Goal: Transaction & Acquisition: Purchase product/service

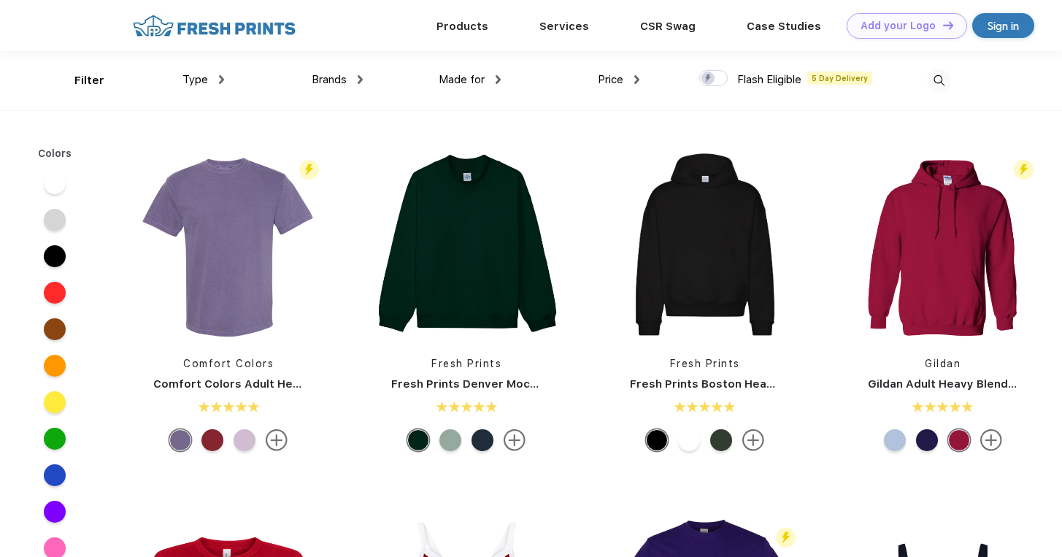
scroll to position [1, 0]
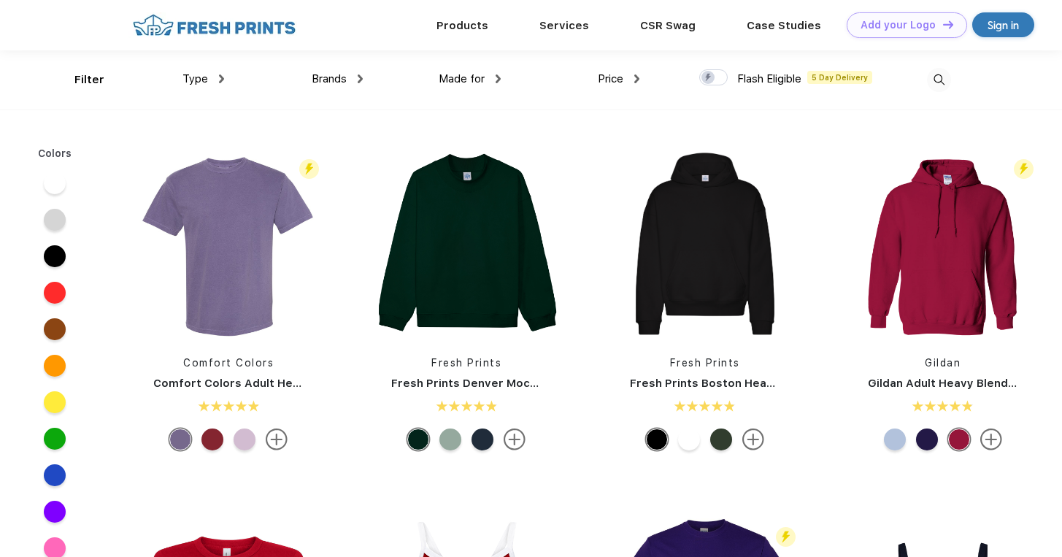
click at [206, 77] on span "Type" at bounding box center [195, 78] width 26 height 13
click at [224, 75] on div "Brands Most Popular Brands Moleskine Hydroflask Marine Layer S'well [PERSON_NAM…" at bounding box center [293, 79] width 139 height 59
click at [222, 79] on img at bounding box center [221, 78] width 5 height 9
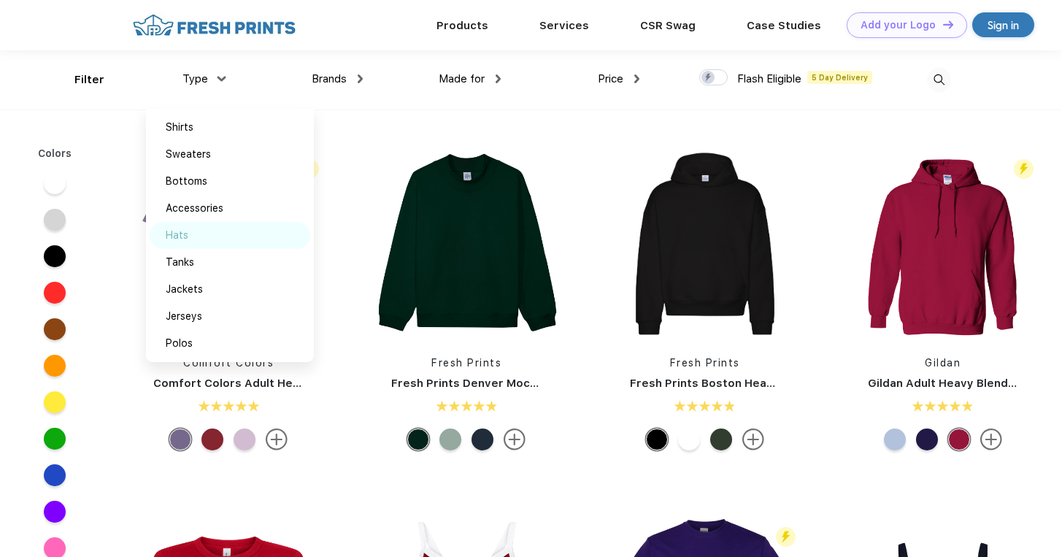
click at [201, 234] on img at bounding box center [204, 234] width 11 height 7
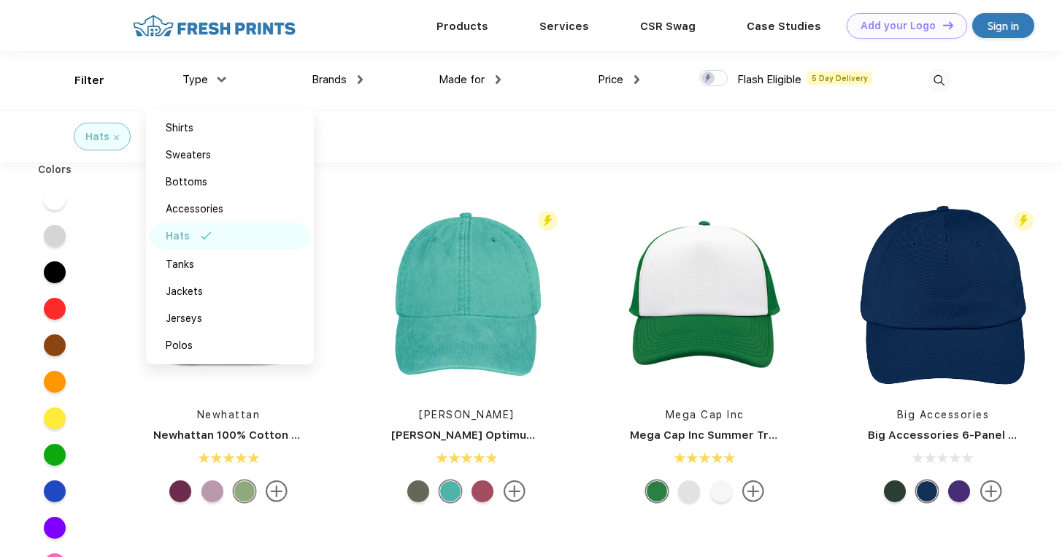
click at [101, 380] on div "Colors" at bounding box center [54, 372] width 109 height 420
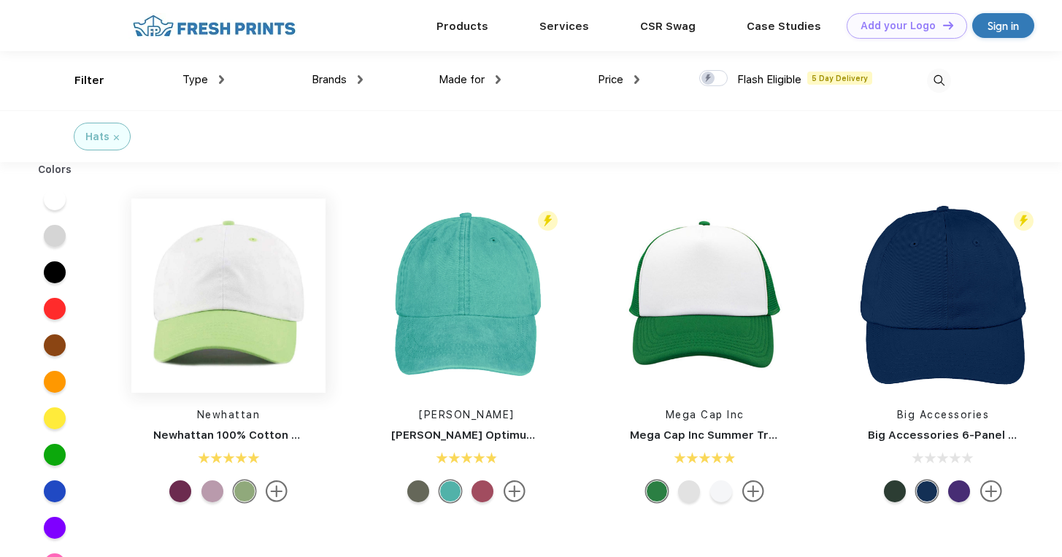
click at [215, 323] on img at bounding box center [228, 296] width 194 height 194
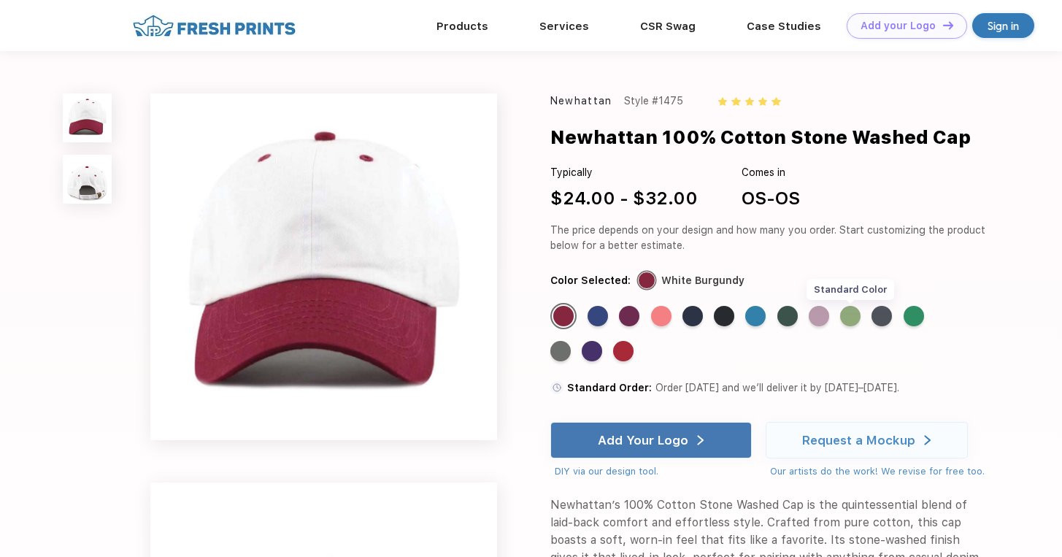
click at [848, 320] on div "Standard Color" at bounding box center [850, 316] width 20 height 20
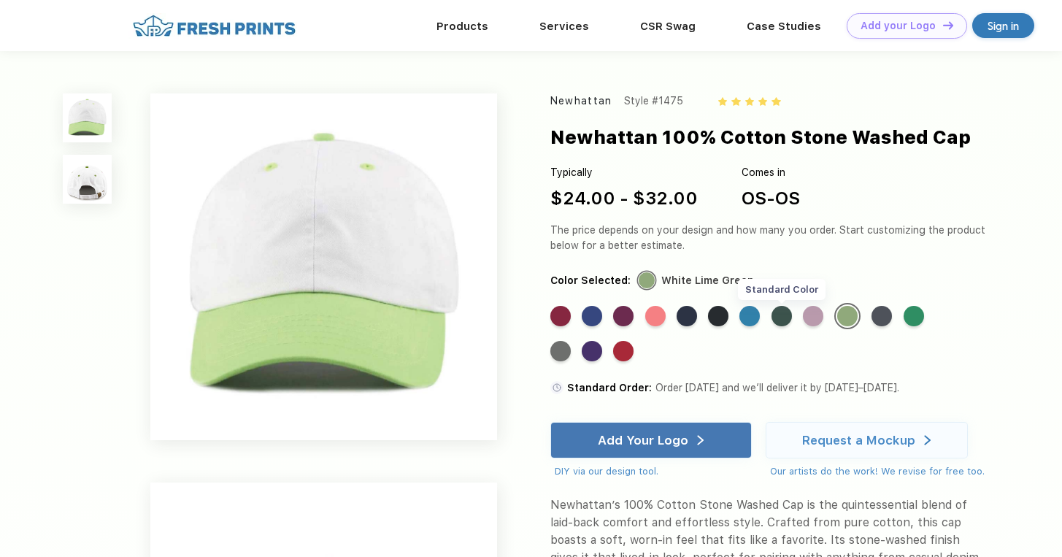
click at [774, 319] on div "Standard Color" at bounding box center [782, 316] width 20 height 20
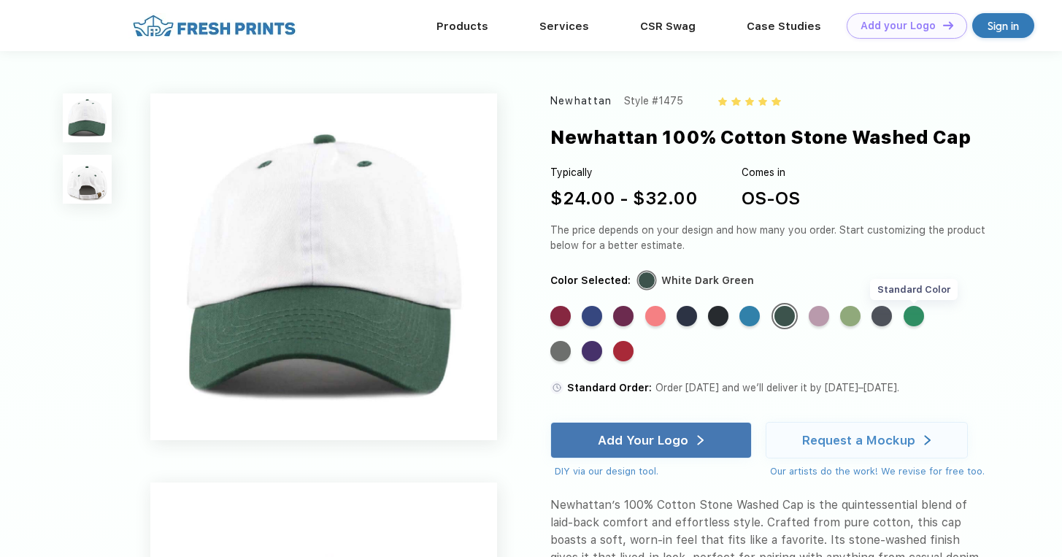
click at [912, 317] on div "Standard Color" at bounding box center [914, 316] width 20 height 20
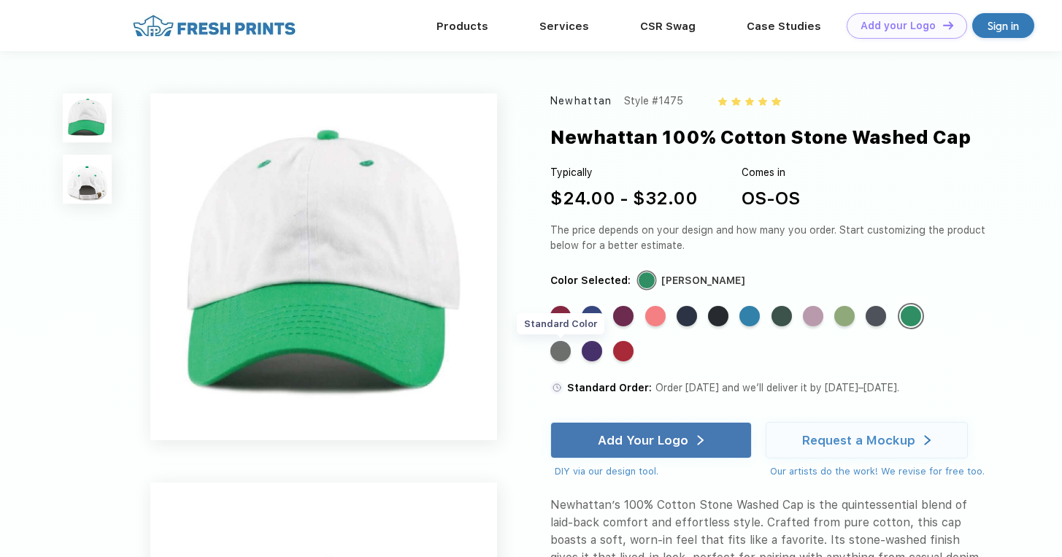
click at [569, 350] on div "Standard Color" at bounding box center [560, 351] width 20 height 20
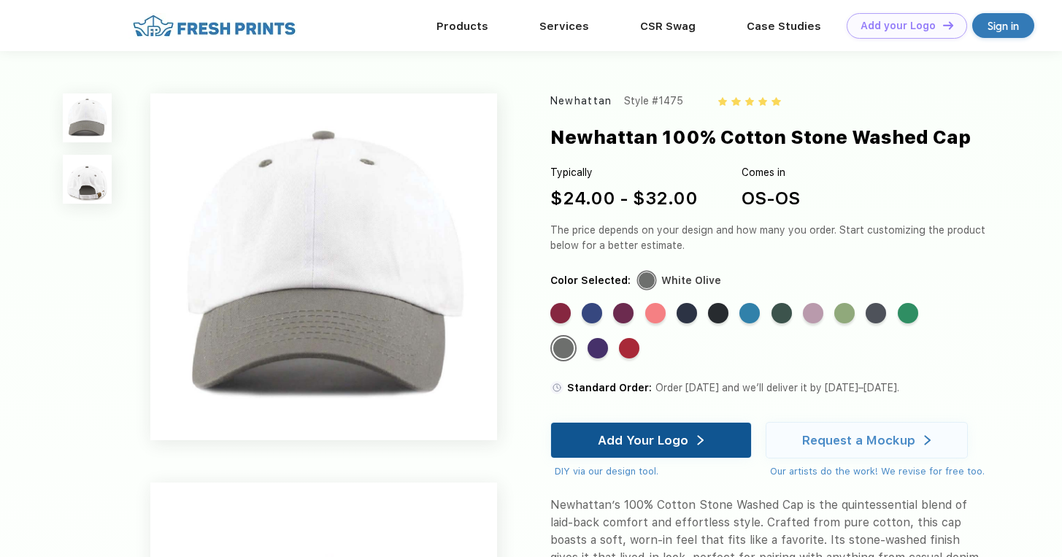
click at [619, 443] on div "Add Your Logo" at bounding box center [643, 440] width 91 height 15
